Goal: Task Accomplishment & Management: Manage account settings

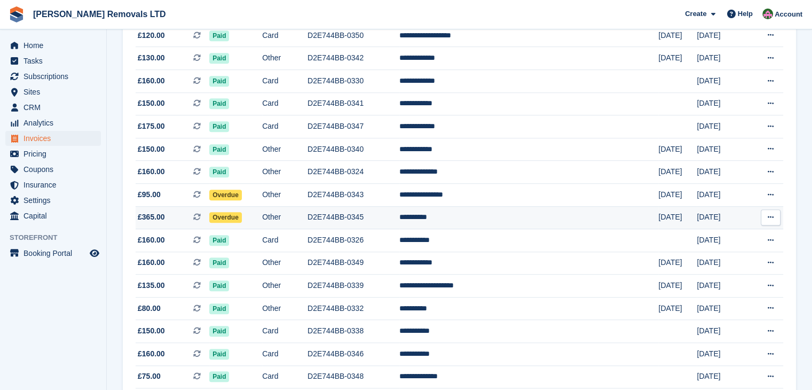
scroll to position [694, 0]
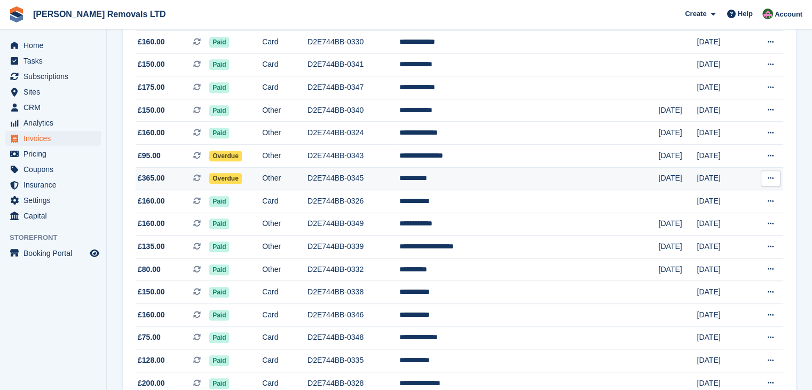
click at [399, 188] on td "D2E744BB-0345" at bounding box center [353, 178] width 92 height 23
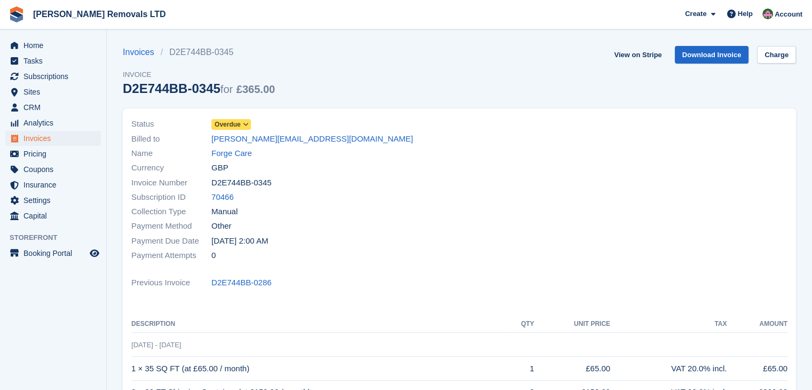
drag, startPoint x: 211, startPoint y: 93, endPoint x: 112, endPoint y: 87, distance: 99.4
click at [112, 87] on section "Invoices D2E744BB-0345 Invoice D2E744BB-0345 for £365.00 View on Stripe Downloa…" at bounding box center [459, 312] width 705 height 625
copy div "D2E744BB-0345"
click at [235, 123] on span "Overdue" at bounding box center [228, 125] width 26 height 10
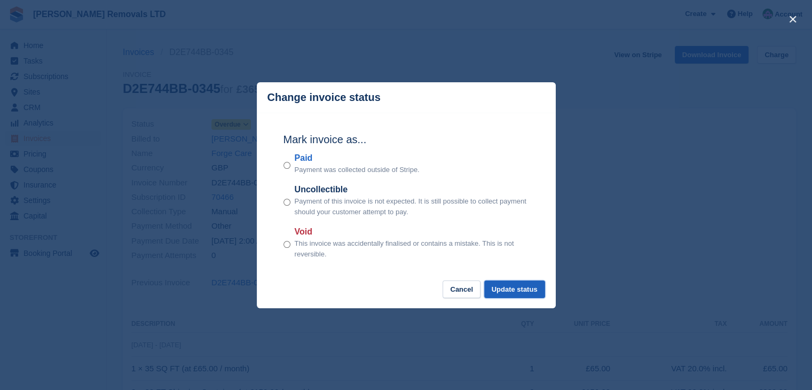
click at [527, 295] on button "Update status" at bounding box center [514, 289] width 61 height 18
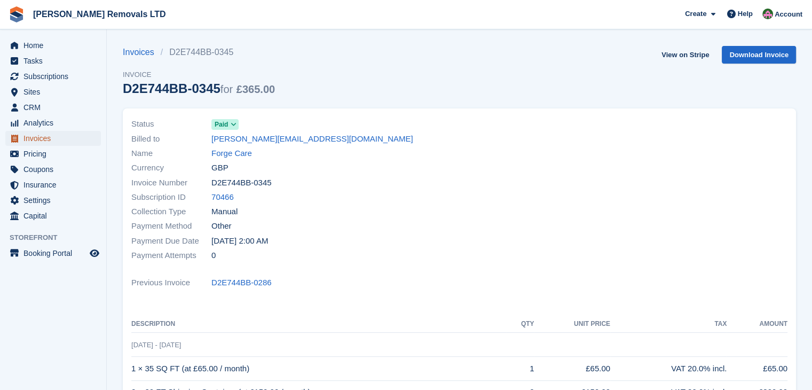
click at [46, 137] on span "Invoices" at bounding box center [55, 138] width 64 height 15
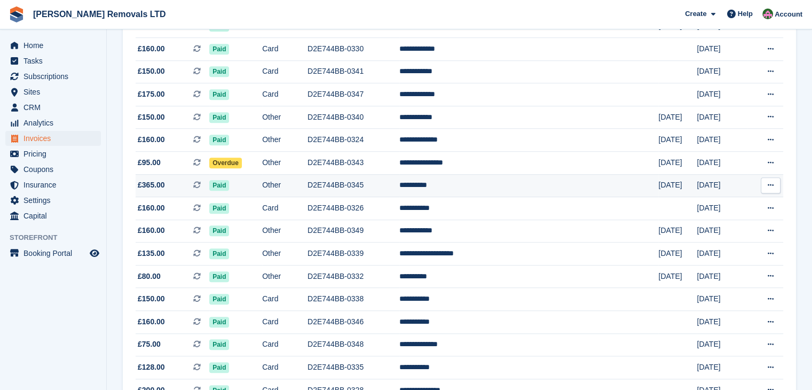
scroll to position [694, 0]
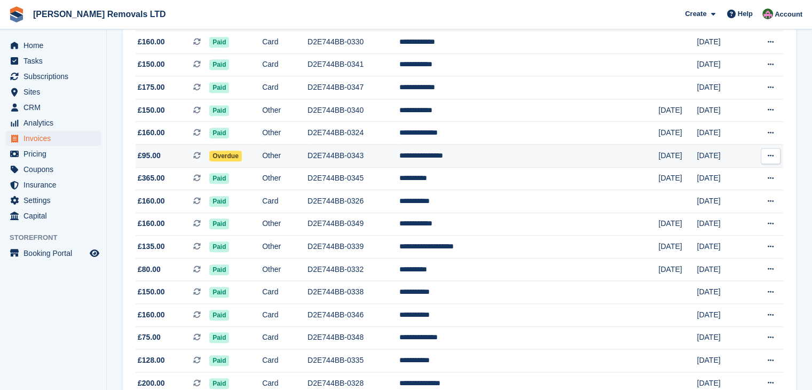
click at [262, 160] on td "Overdue" at bounding box center [235, 155] width 53 height 23
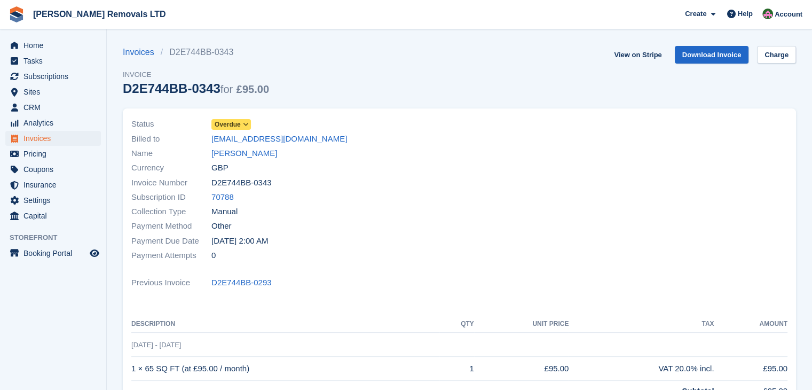
drag, startPoint x: 213, startPoint y: 88, endPoint x: 126, endPoint y: 92, distance: 87.6
click at [126, 92] on div "D2E744BB-0343 for £95.00" at bounding box center [196, 88] width 146 height 14
copy div "D2E744BB-0343"
click at [237, 125] on span "Overdue" at bounding box center [228, 125] width 26 height 10
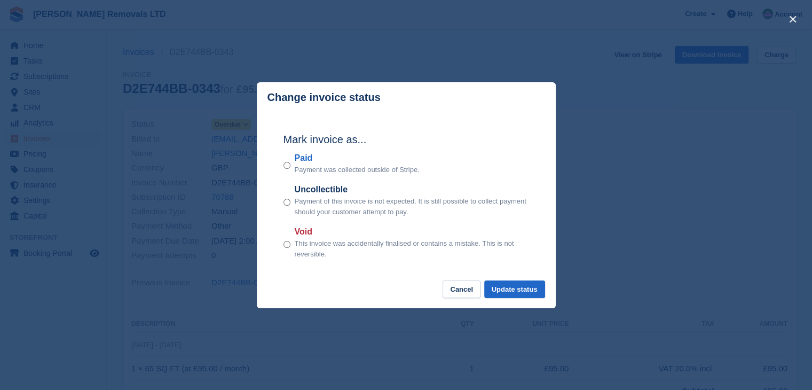
click at [282, 167] on div "Mark invoice as... Paid Payment was collected outside of Stripe. Uncollectible …" at bounding box center [406, 197] width 267 height 168
click at [518, 291] on button "Update status" at bounding box center [514, 289] width 61 height 18
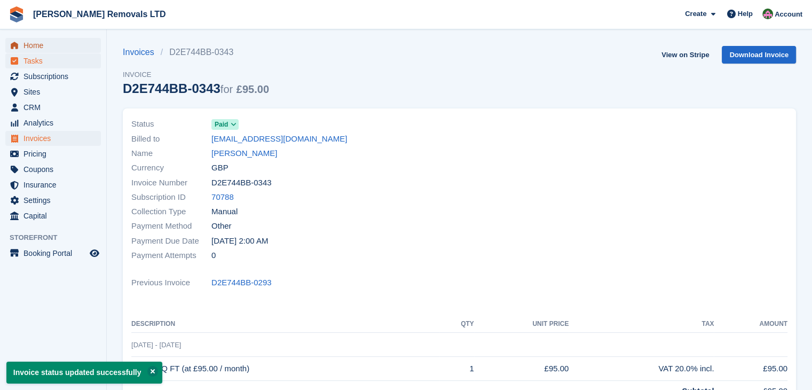
drag, startPoint x: 25, startPoint y: 45, endPoint x: 30, endPoint y: 53, distance: 10.1
click at [26, 44] on span "Home" at bounding box center [55, 45] width 64 height 15
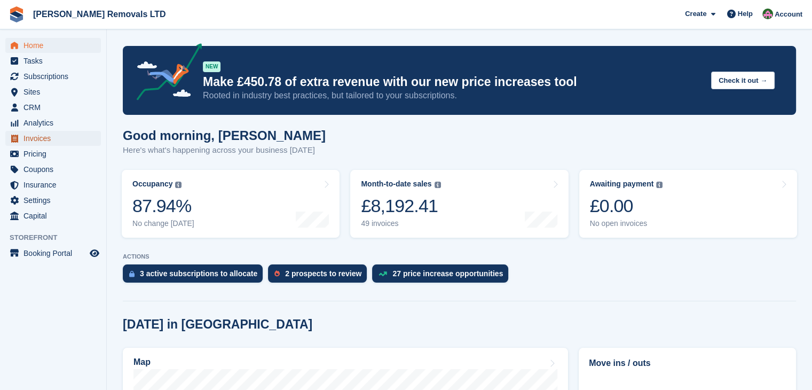
click at [45, 137] on span "Invoices" at bounding box center [55, 138] width 64 height 15
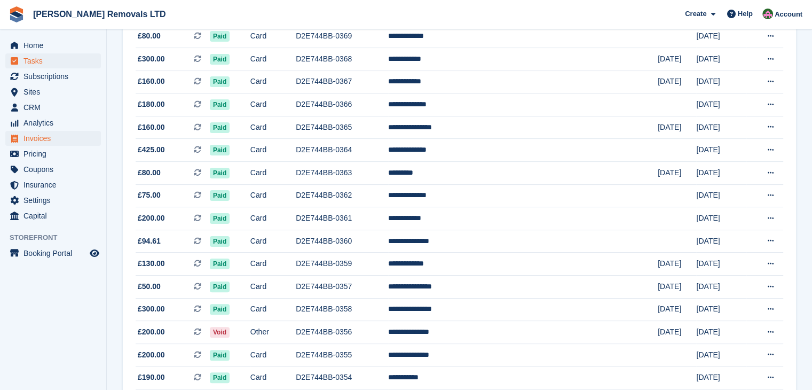
scroll to position [184, 0]
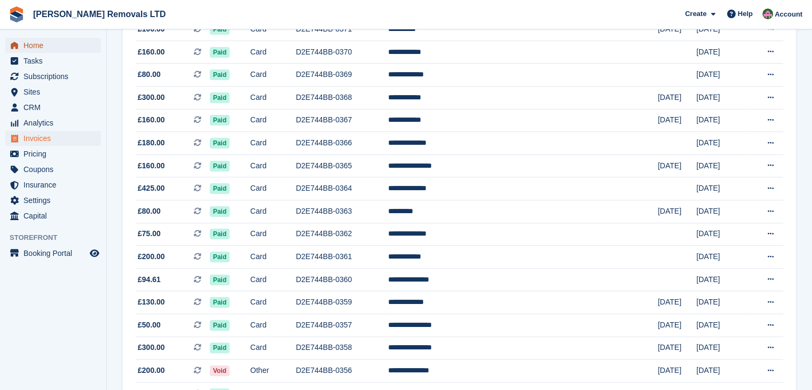
click at [25, 48] on span "Home" at bounding box center [55, 45] width 64 height 15
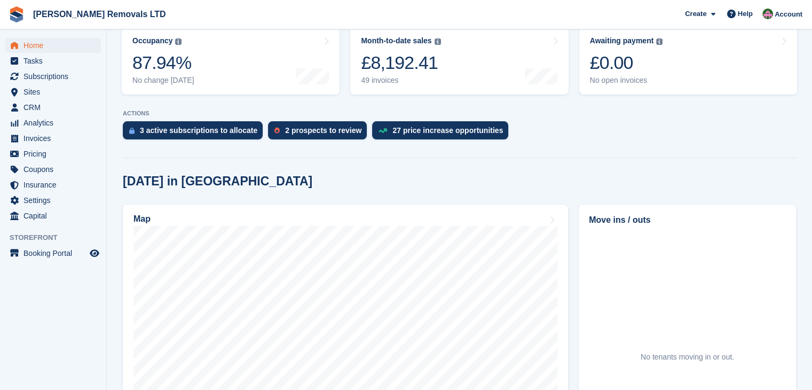
scroll to position [160, 0]
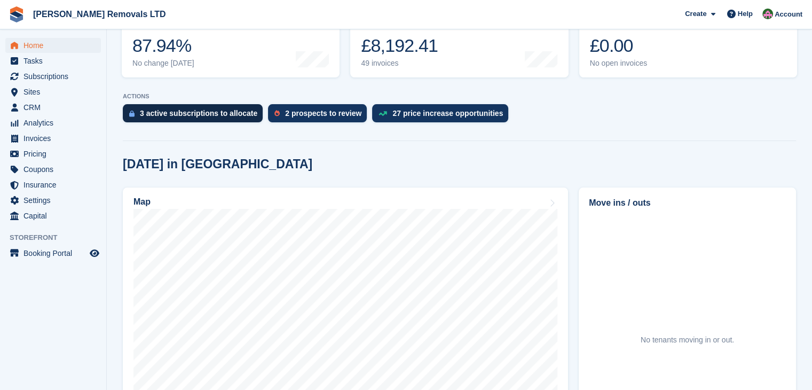
click at [175, 115] on div "3 active subscriptions to allocate" at bounding box center [198, 113] width 117 height 9
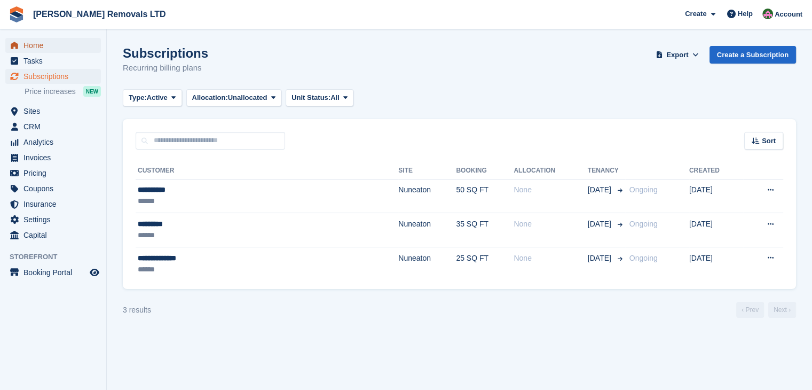
click at [30, 42] on span "Home" at bounding box center [55, 45] width 64 height 15
click at [28, 163] on span "Invoices" at bounding box center [55, 157] width 64 height 15
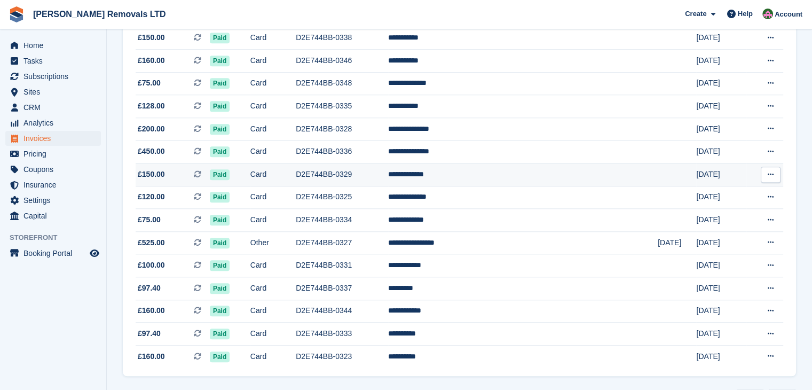
scroll to position [984, 0]
